Goal: Task Accomplishment & Management: Use online tool/utility

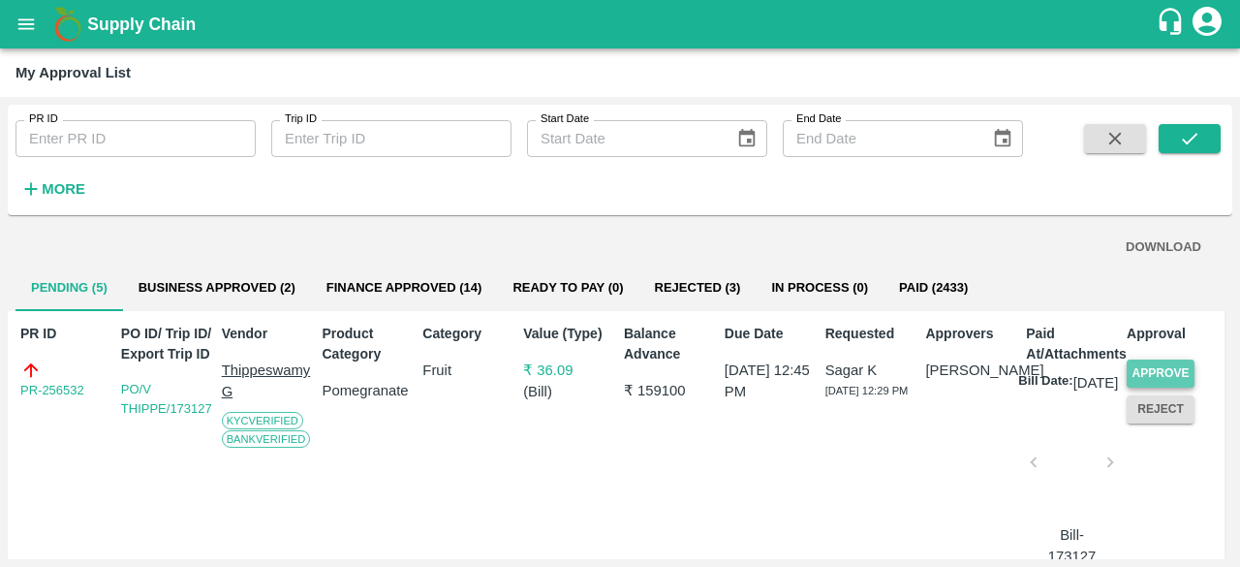
click at [1167, 369] on button "Approve" at bounding box center [1161, 373] width 68 height 28
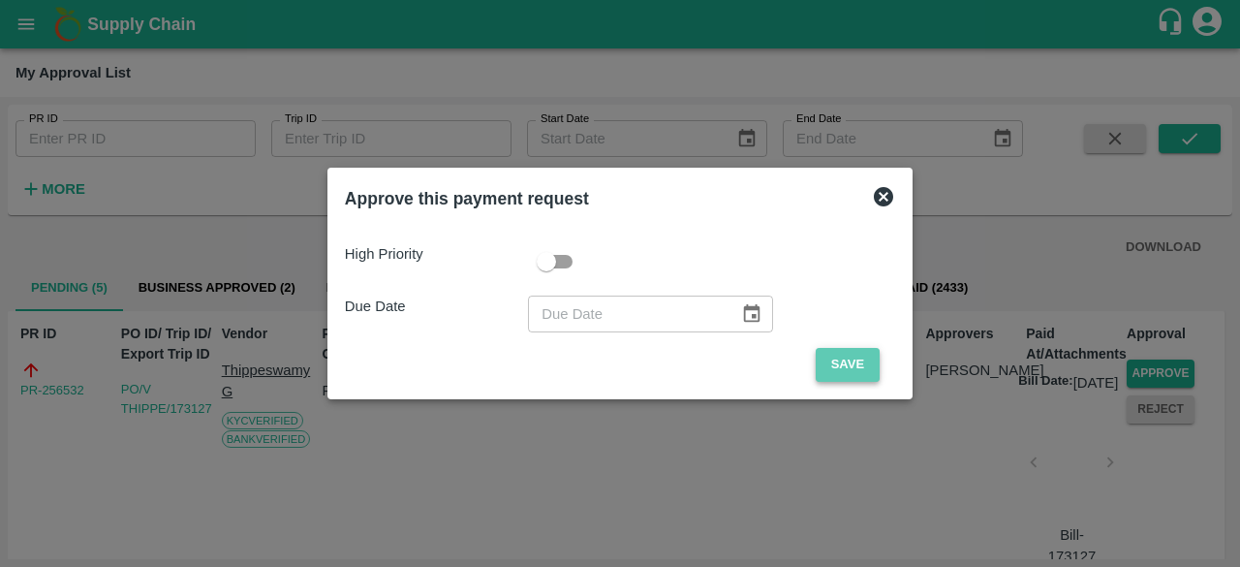
click at [846, 367] on button "Save" at bounding box center [848, 365] width 64 height 34
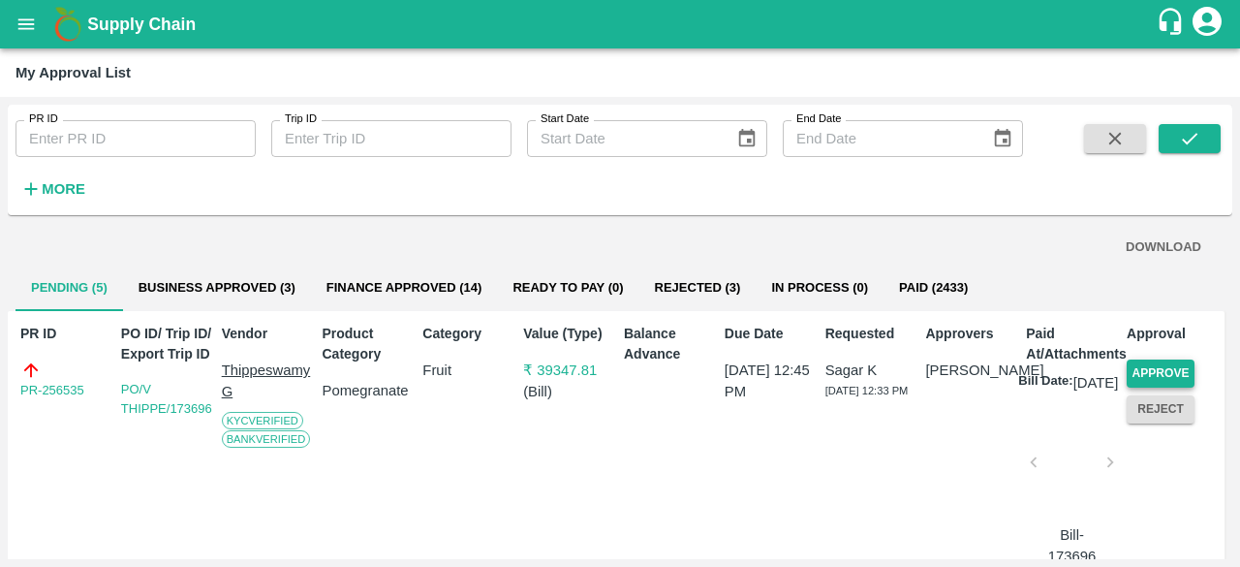
click at [1142, 368] on button "Approve" at bounding box center [1161, 373] width 68 height 28
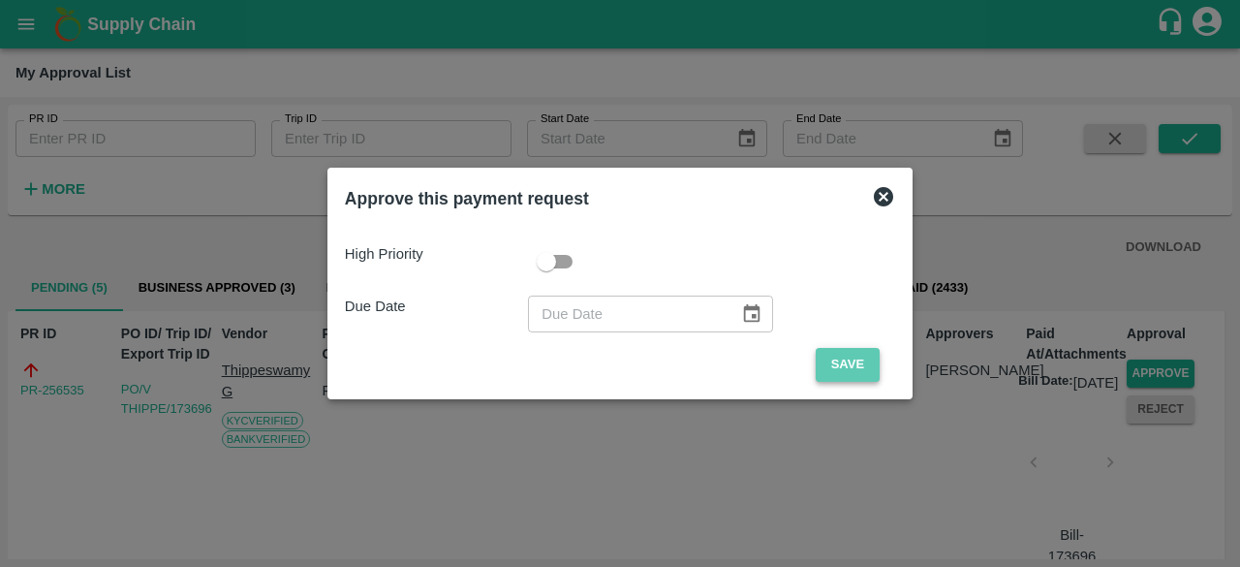
click at [853, 372] on button "Save" at bounding box center [848, 365] width 64 height 34
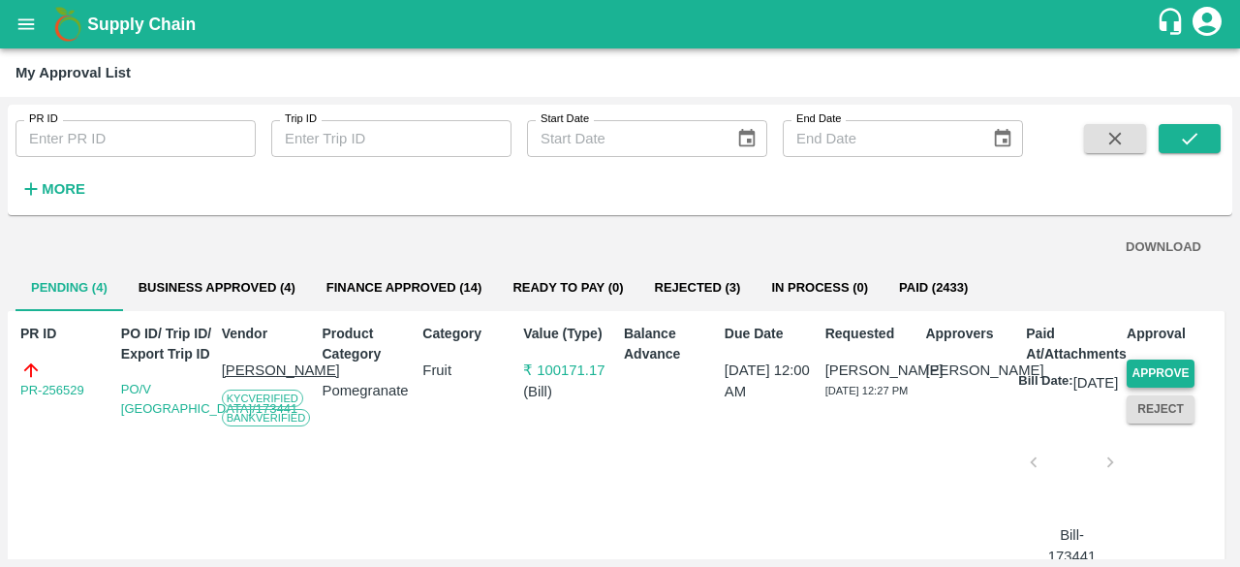
click at [1162, 379] on button "Approve" at bounding box center [1161, 373] width 68 height 28
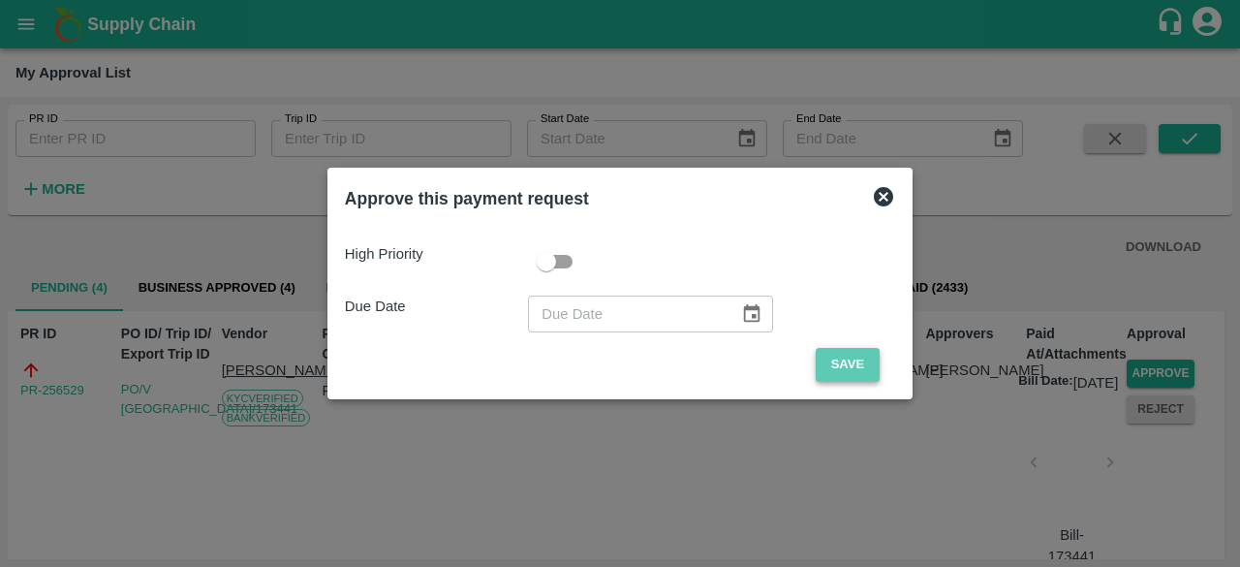
click at [841, 365] on button "Save" at bounding box center [848, 365] width 64 height 34
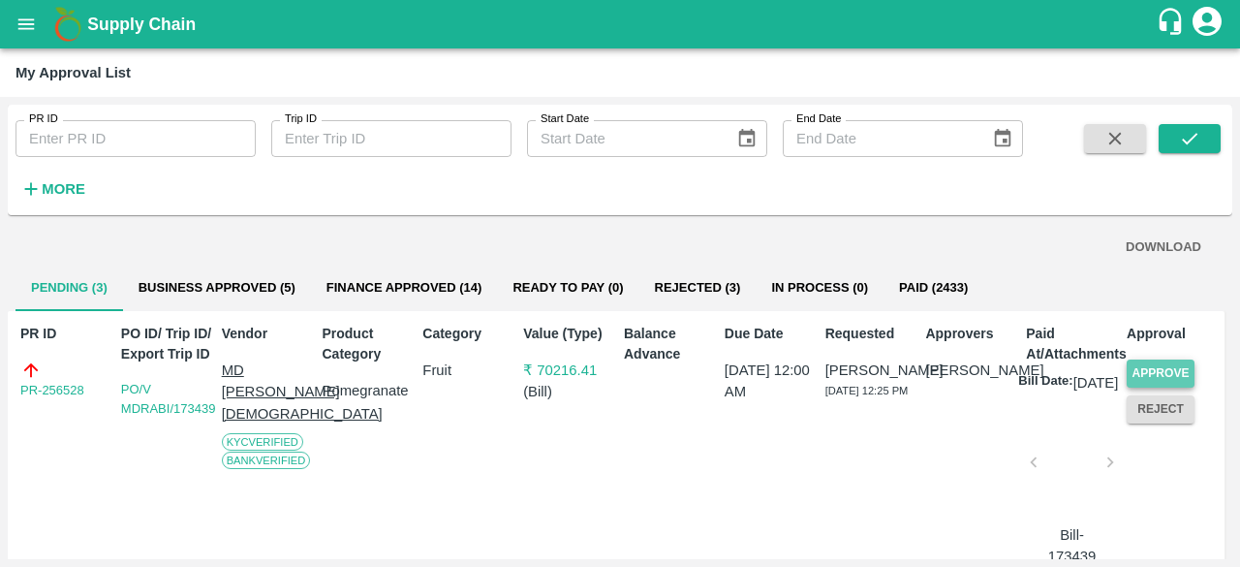
click at [1139, 375] on button "Approve" at bounding box center [1161, 373] width 68 height 28
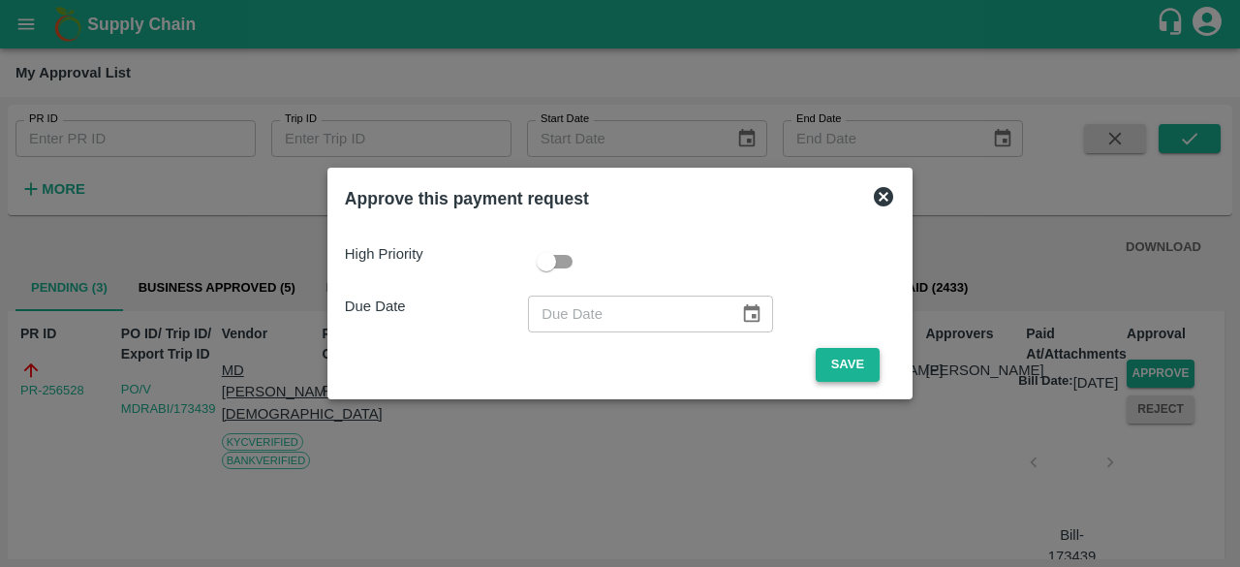
click at [829, 369] on button "Save" at bounding box center [848, 365] width 64 height 34
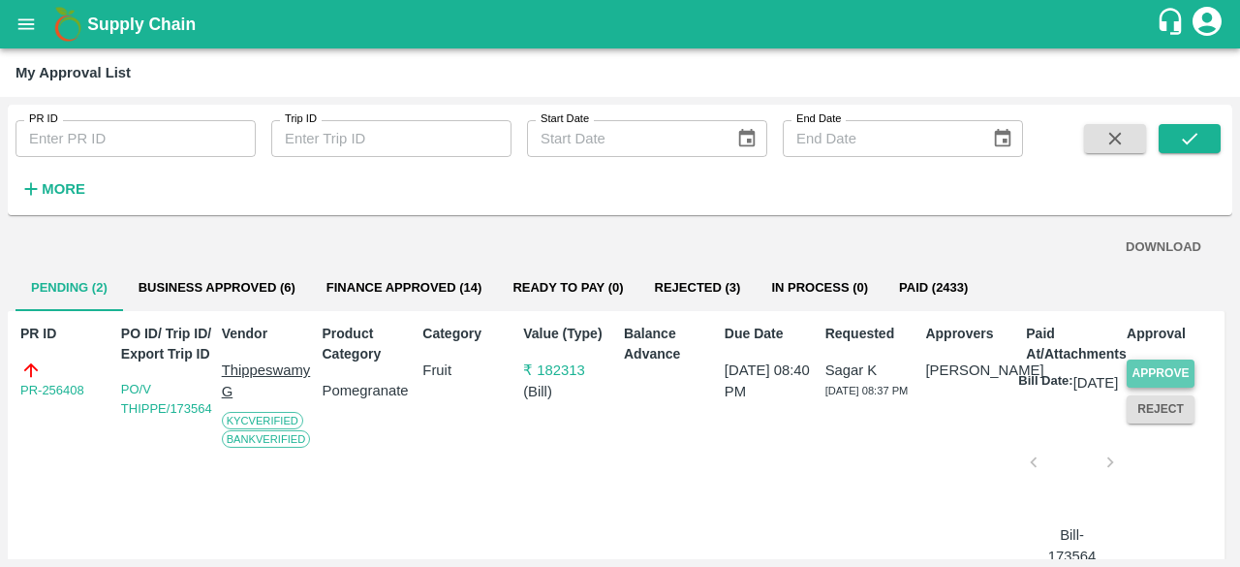
click at [1144, 379] on button "Approve" at bounding box center [1161, 373] width 68 height 28
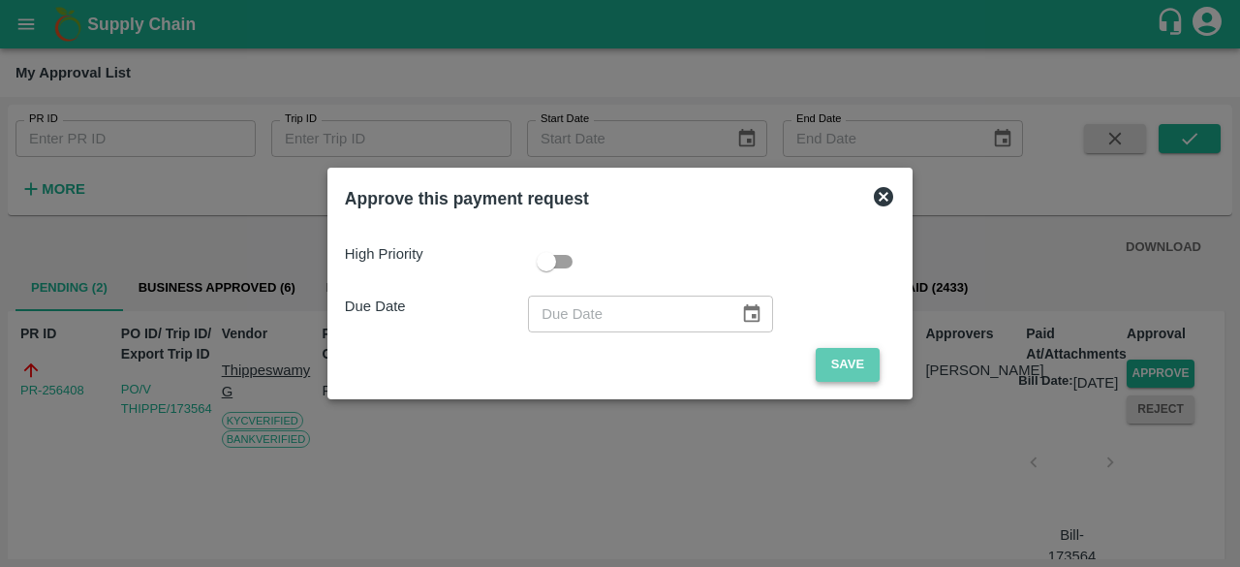
click at [851, 375] on button "Save" at bounding box center [848, 365] width 64 height 34
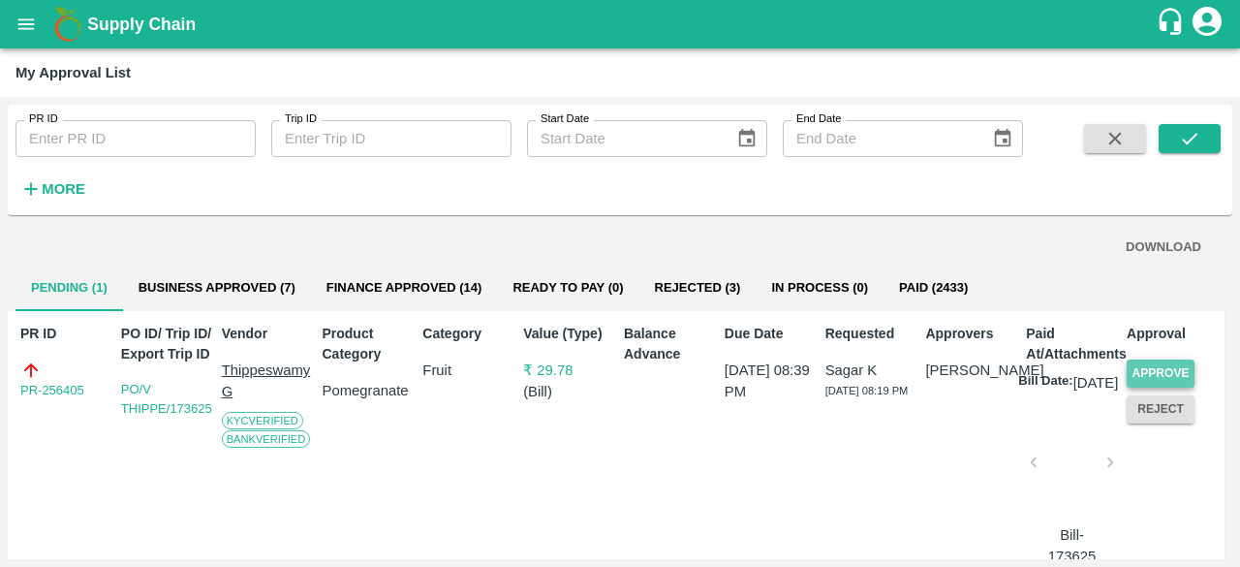
click at [1181, 375] on button "Approve" at bounding box center [1161, 373] width 68 height 28
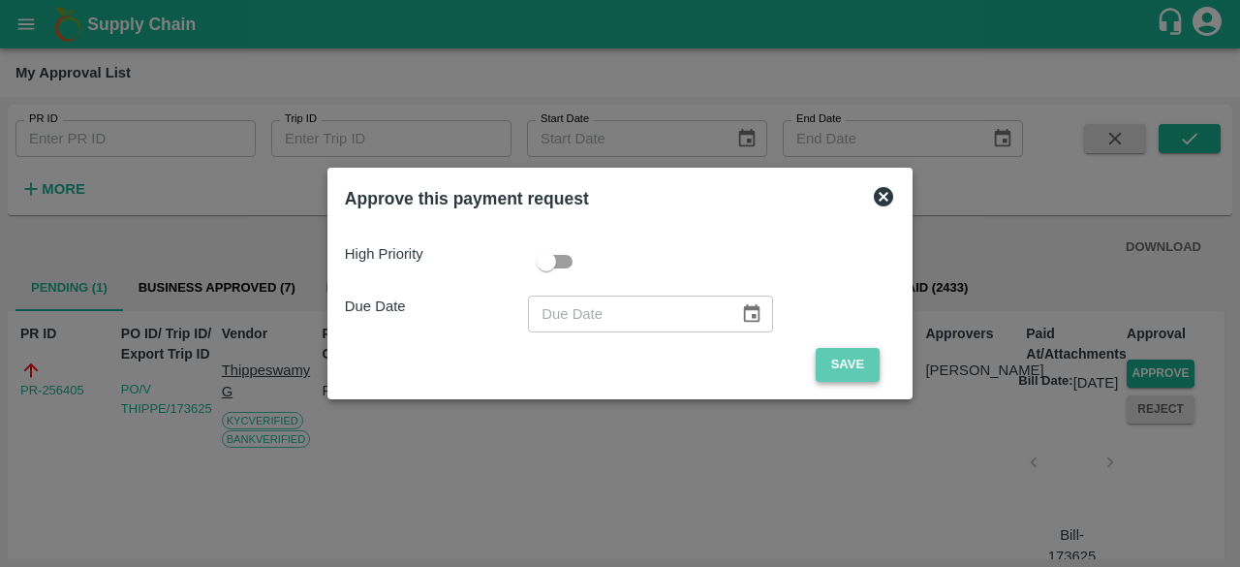
click at [854, 360] on button "Save" at bounding box center [848, 365] width 64 height 34
